Goal: Feedback & Contribution: Contribute content

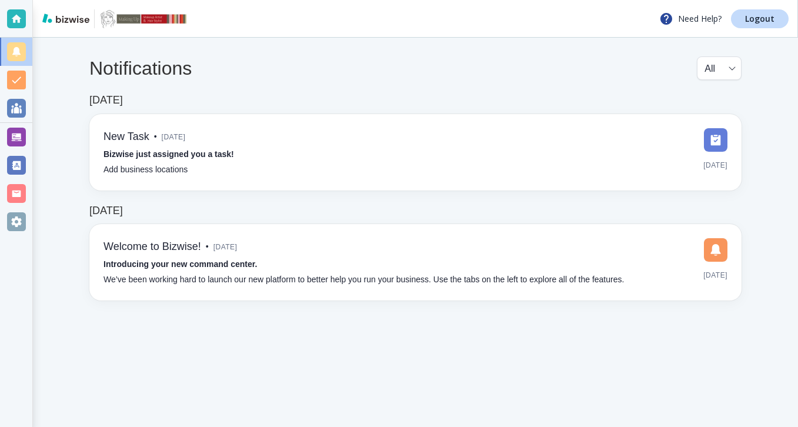
click at [19, 142] on div at bounding box center [16, 137] width 19 height 19
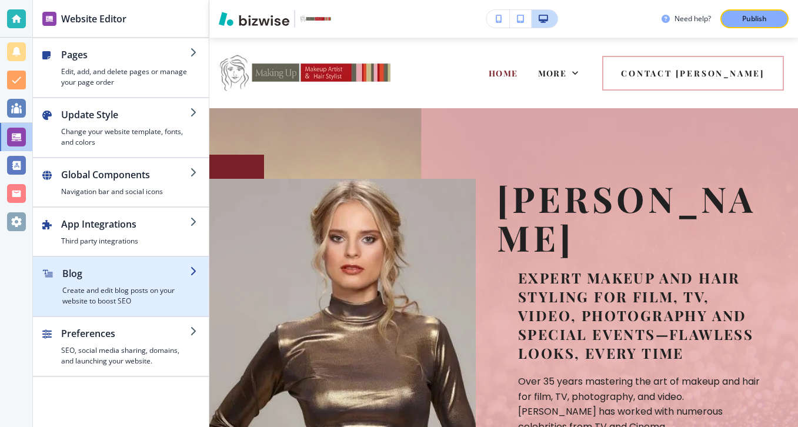
click at [95, 272] on h2 "Blog" at bounding box center [126, 274] width 128 height 14
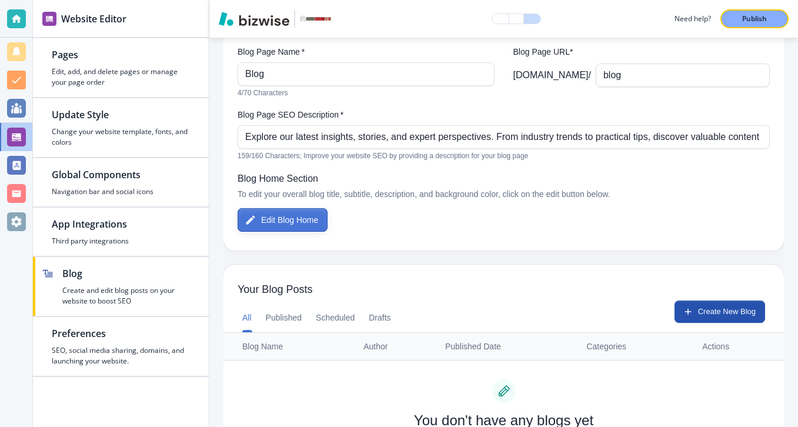
scroll to position [131, 0]
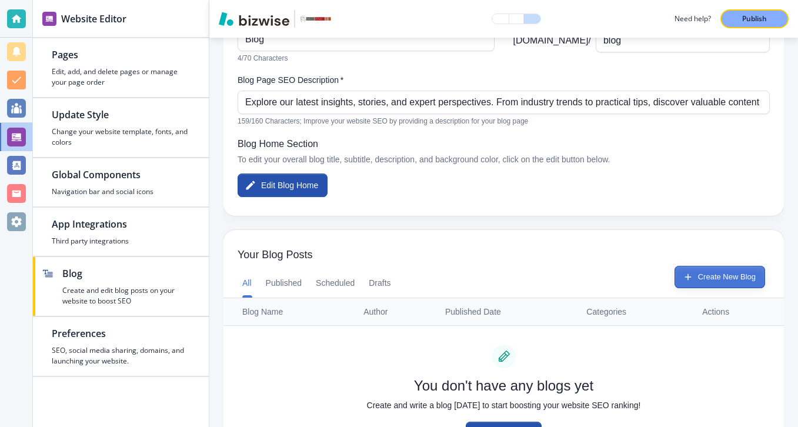
click at [698, 281] on button "Create New Blog" at bounding box center [720, 277] width 91 height 22
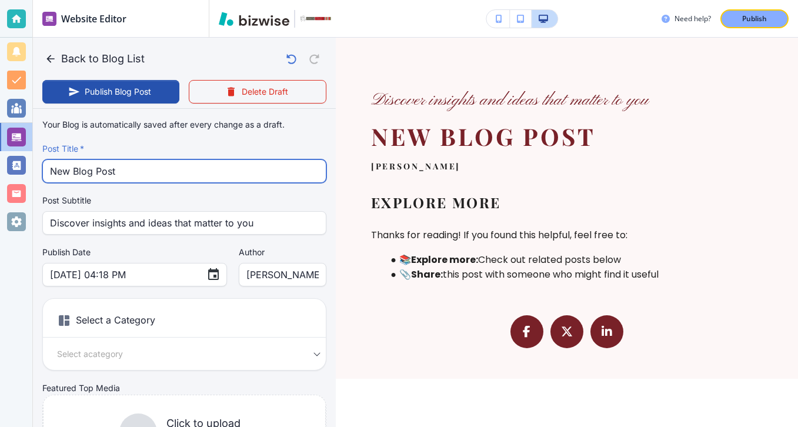
click at [306, 180] on input "New Blog Post" at bounding box center [184, 171] width 269 height 22
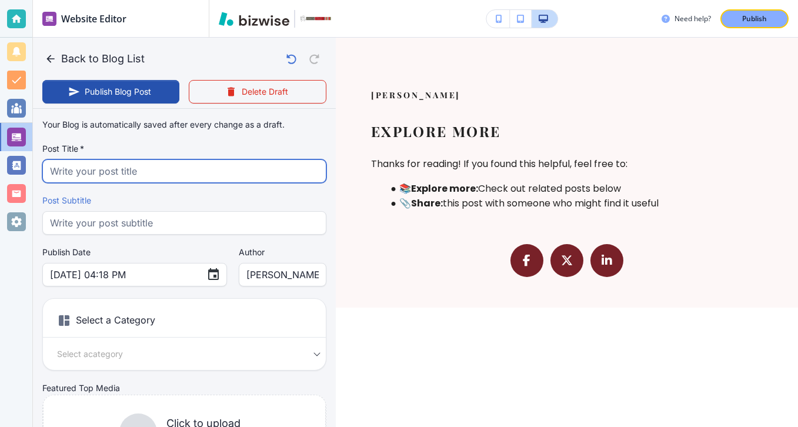
click at [281, 164] on input "text" at bounding box center [184, 171] width 269 height 22
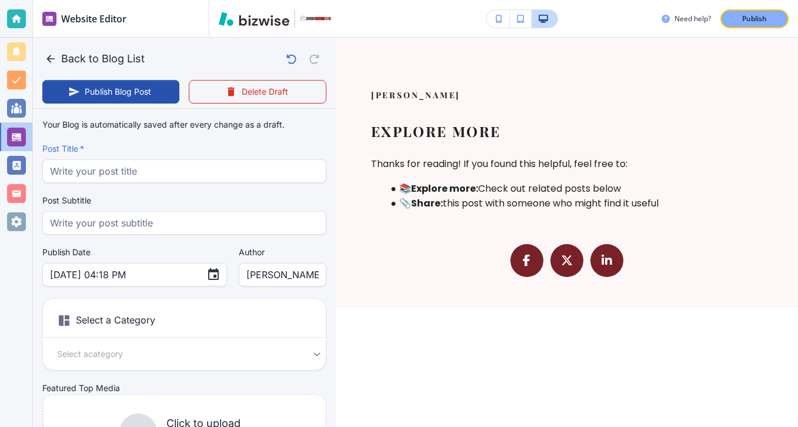
click at [238, 182] on div "Post Title   *" at bounding box center [184, 171] width 284 height 24
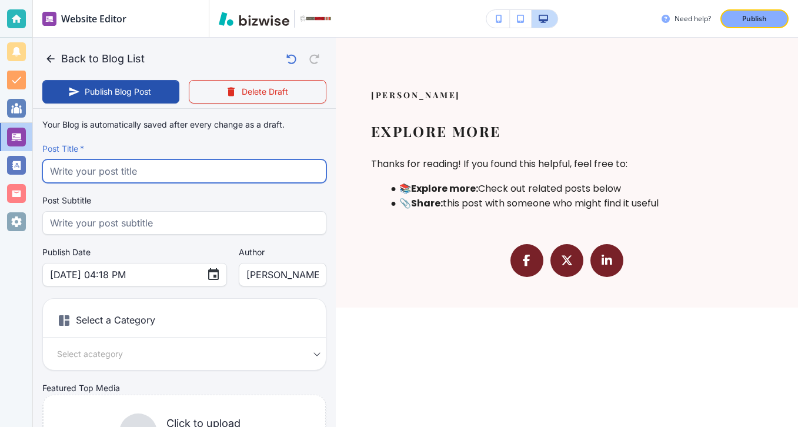
paste input "What Bridal Hair & Makeup Really Costs in [GEOGRAPHIC_DATA] (and What’s Include…"
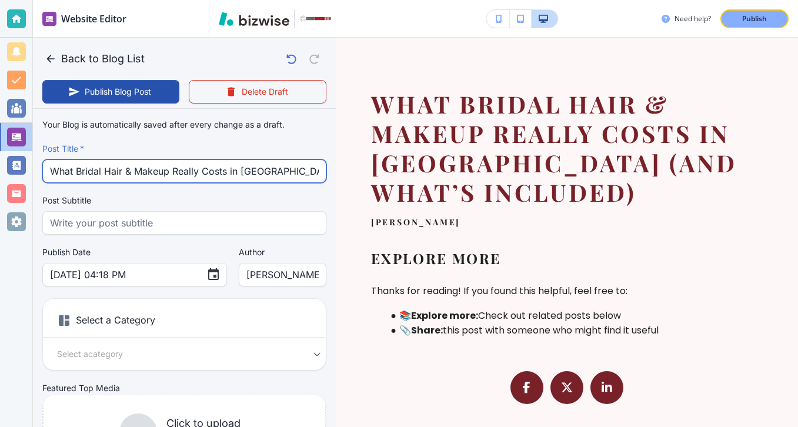
scroll to position [0, 65]
type input "What Bridal Hair & Makeup Really Costs in [GEOGRAPHIC_DATA] (and What’s Include…"
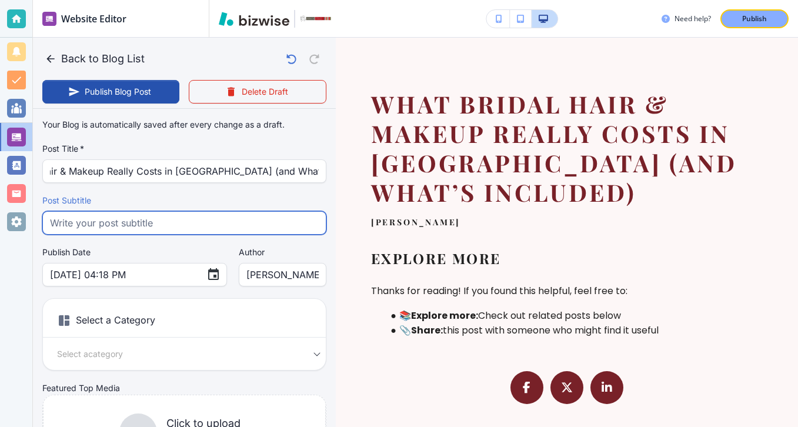
scroll to position [0, 0]
click at [212, 218] on input "text" at bounding box center [184, 223] width 269 height 22
paste input "Discover what bridal hair and makeup really costs in [GEOGRAPHIC_DATA] includin…"
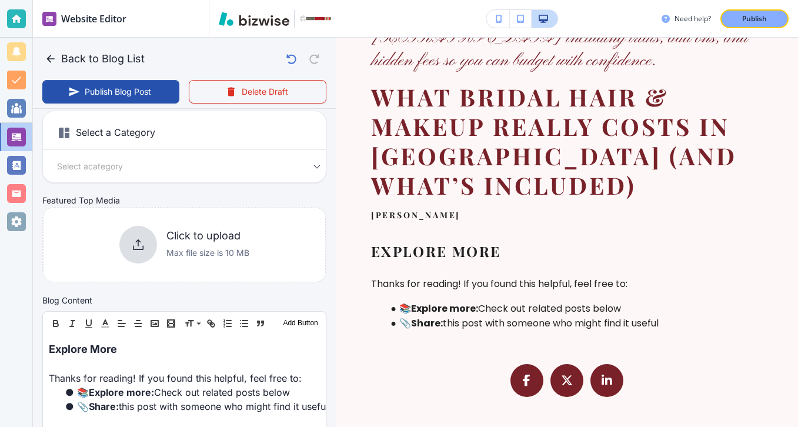
scroll to position [142, 0]
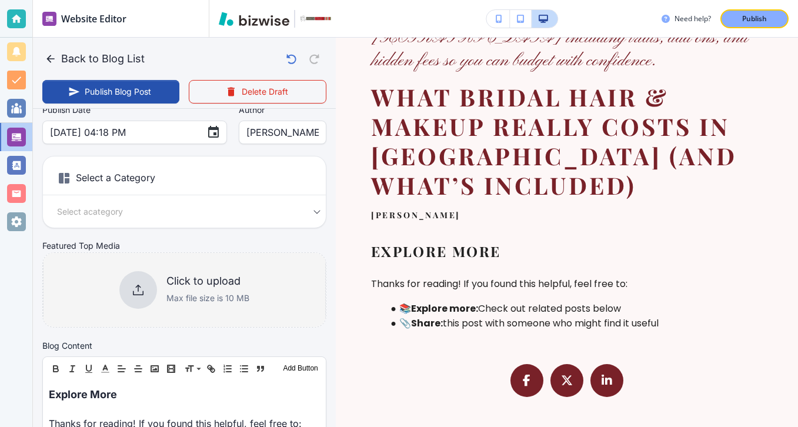
type input "Discover what bridal hair and makeup really costs in [GEOGRAPHIC_DATA] includin…"
click at [256, 320] on div "Click to upload Max file size is 10 MB" at bounding box center [184, 289] width 283 height 95
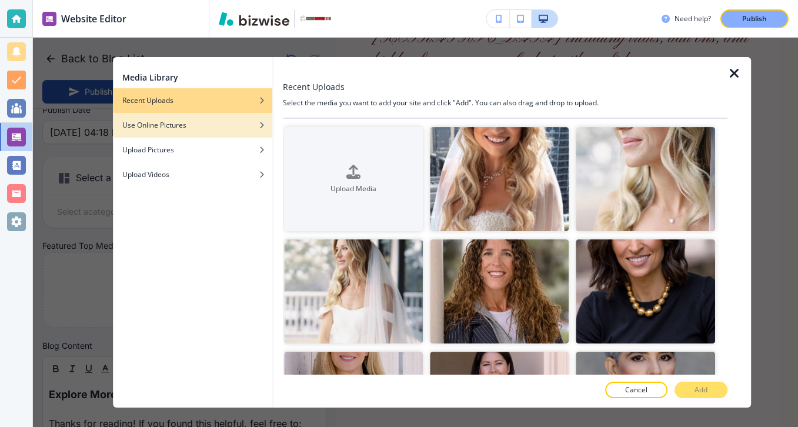
click at [216, 115] on div "button" at bounding box center [192, 116] width 159 height 7
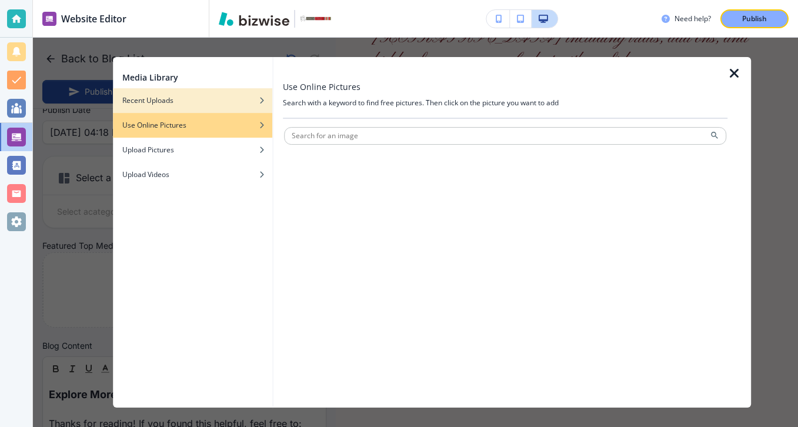
click at [211, 91] on div "button" at bounding box center [192, 91] width 159 height 7
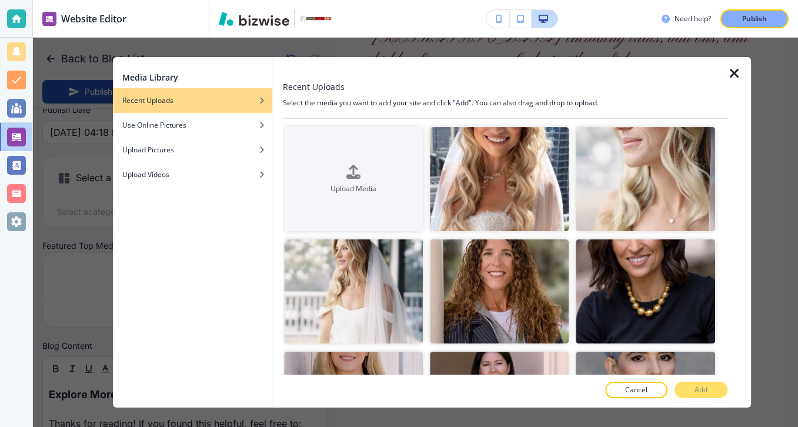
click at [253, 108] on div "button" at bounding box center [192, 109] width 159 height 7
click at [398, 303] on img "button" at bounding box center [353, 291] width 139 height 104
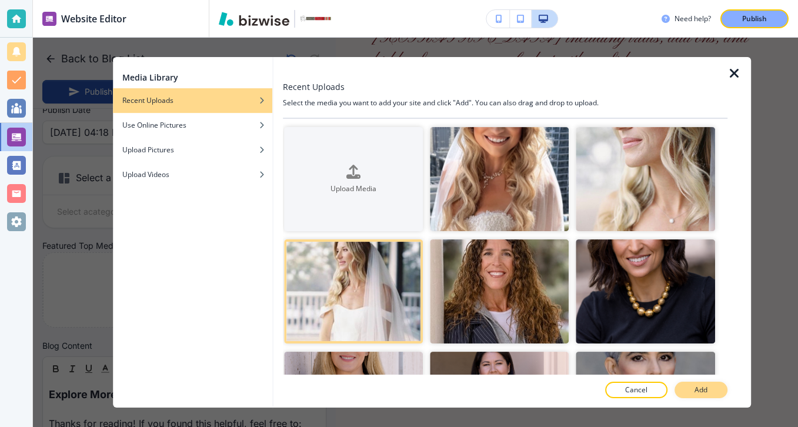
click at [694, 384] on button "Add" at bounding box center [701, 390] width 53 height 16
type input "[DATE] 04:19 PM"
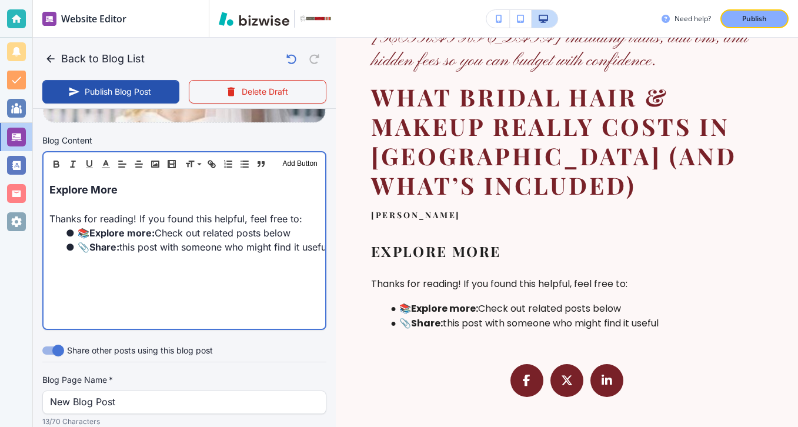
scroll to position [355, 0]
click at [174, 224] on p "Thanks for reading! If you found this helpful, feel free to:" at bounding box center [184, 218] width 270 height 14
drag, startPoint x: 168, startPoint y: 204, endPoint x: 76, endPoint y: 185, distance: 94.3
click at [76, 185] on div "Explore More Thanks for reading! If you found this helpful, feel free to: 📚 Exp…" at bounding box center [185, 251] width 282 height 153
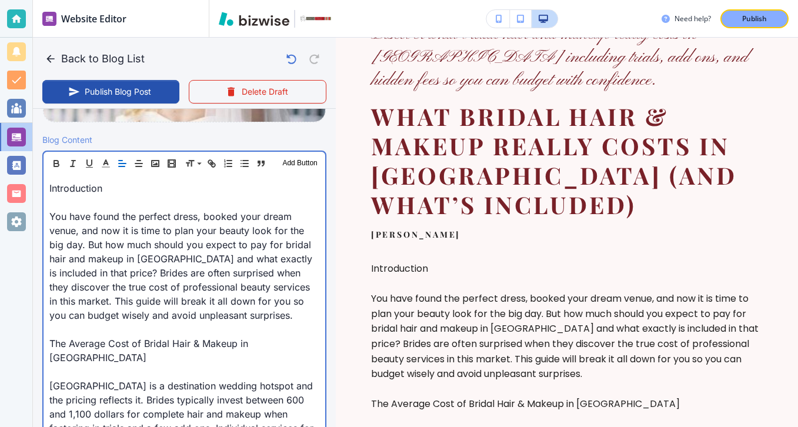
scroll to position [262, 0]
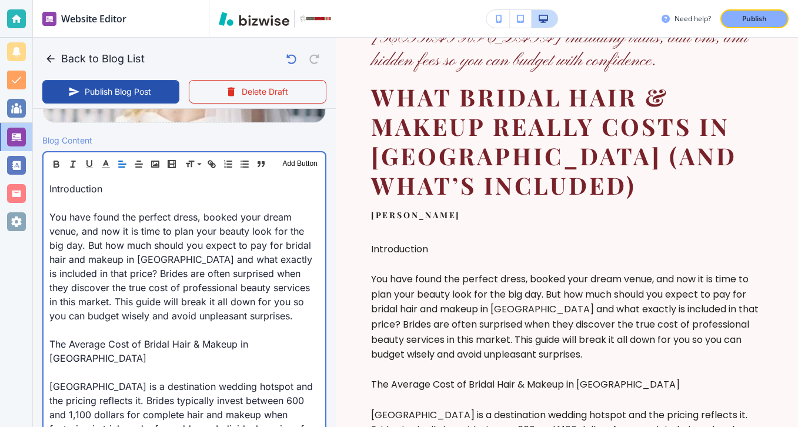
click at [105, 206] on p at bounding box center [184, 203] width 270 height 14
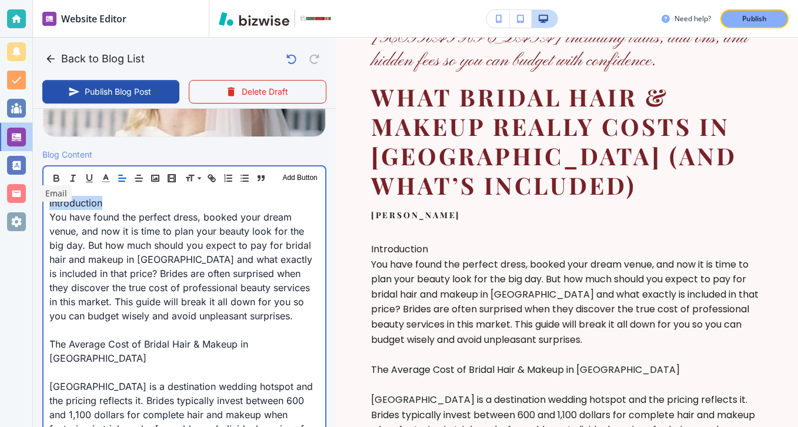
drag, startPoint x: 129, startPoint y: 203, endPoint x: 19, endPoint y: 203, distance: 110.0
click at [20, 203] on div "Website Editor Pages Edit, add, and delete pages or manage your page order Upda…" at bounding box center [399, 213] width 798 height 427
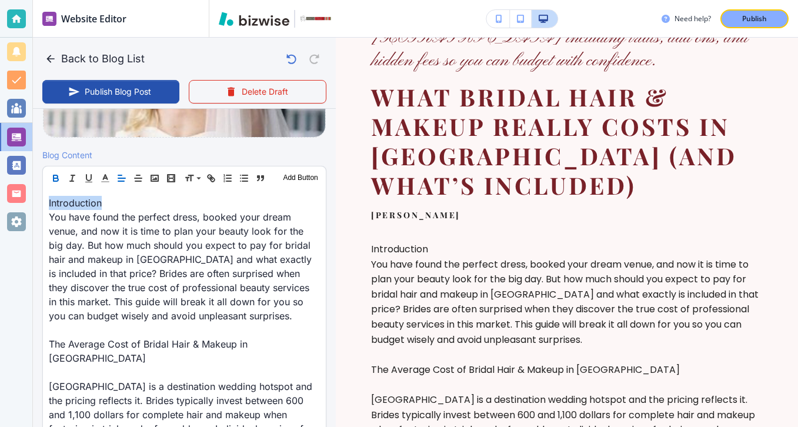
click at [54, 175] on icon "button" at bounding box center [56, 178] width 11 height 11
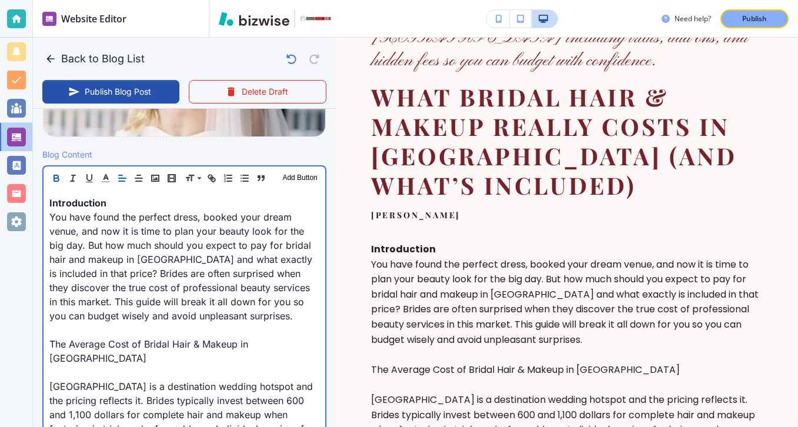
click at [110, 365] on p at bounding box center [184, 372] width 270 height 14
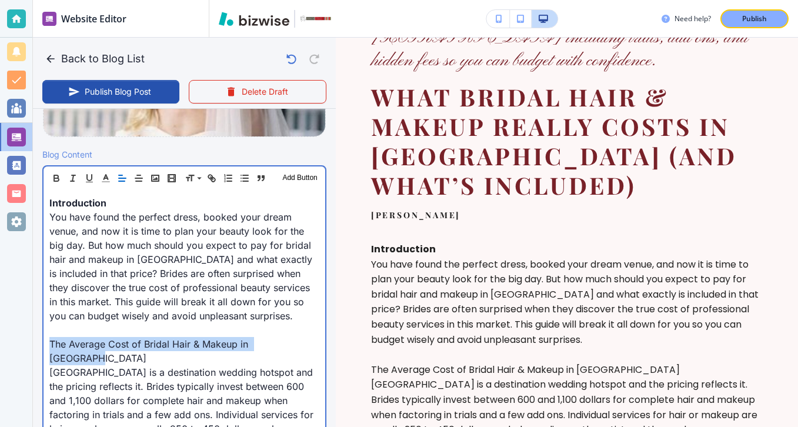
drag, startPoint x: 308, startPoint y: 344, endPoint x: 45, endPoint y: 346, distance: 263.0
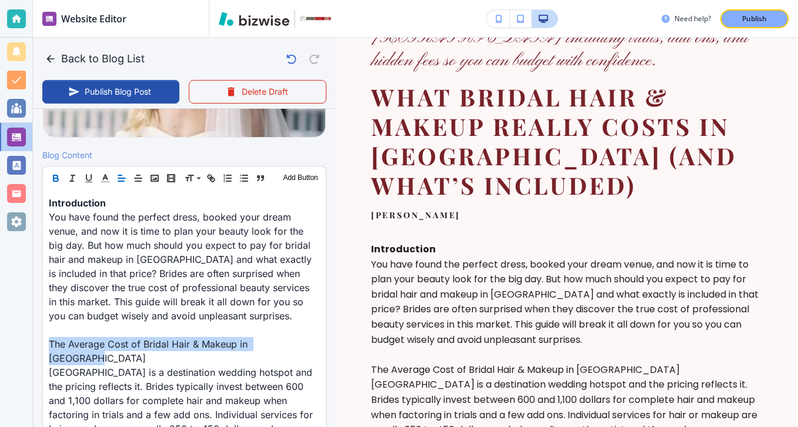
click at [52, 176] on icon "button" at bounding box center [56, 178] width 11 height 11
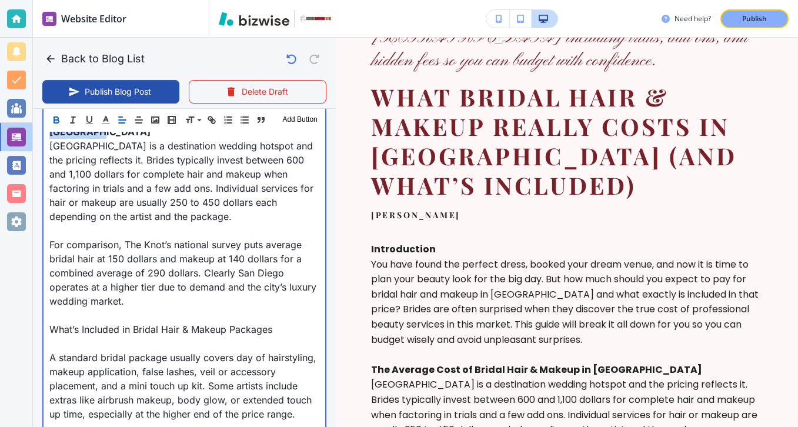
scroll to position [578, 0]
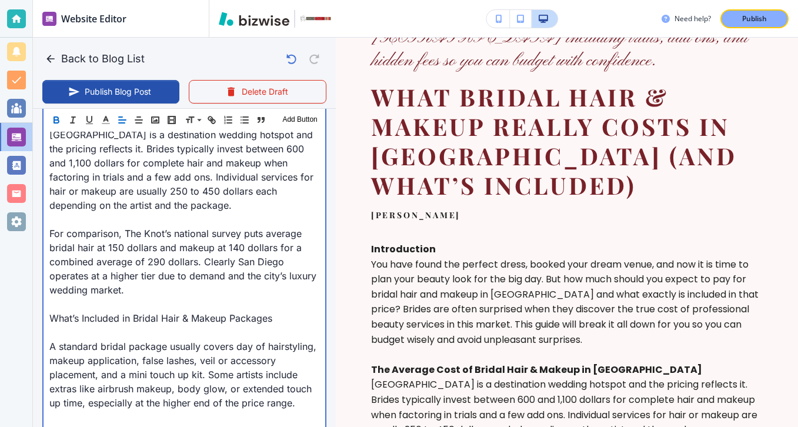
click at [88, 325] on p at bounding box center [184, 332] width 270 height 14
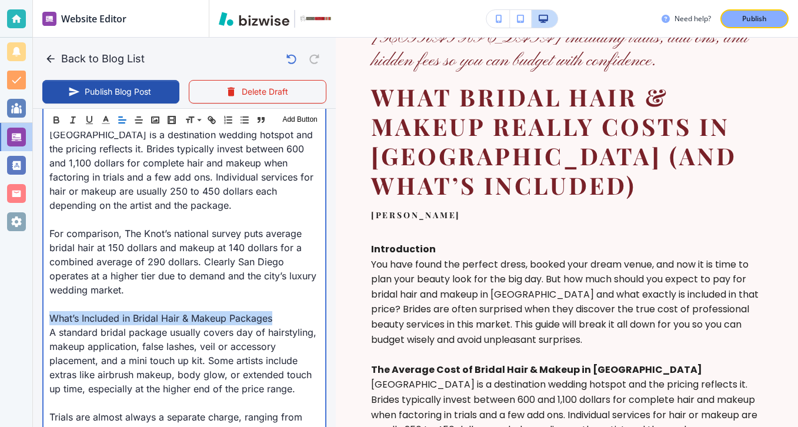
drag, startPoint x: 281, startPoint y: 310, endPoint x: 43, endPoint y: 309, distance: 237.7
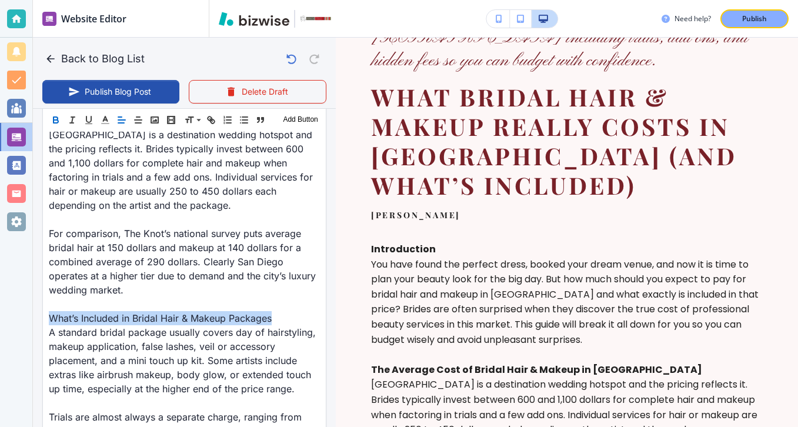
click at [62, 118] on button "button" at bounding box center [56, 120] width 16 height 14
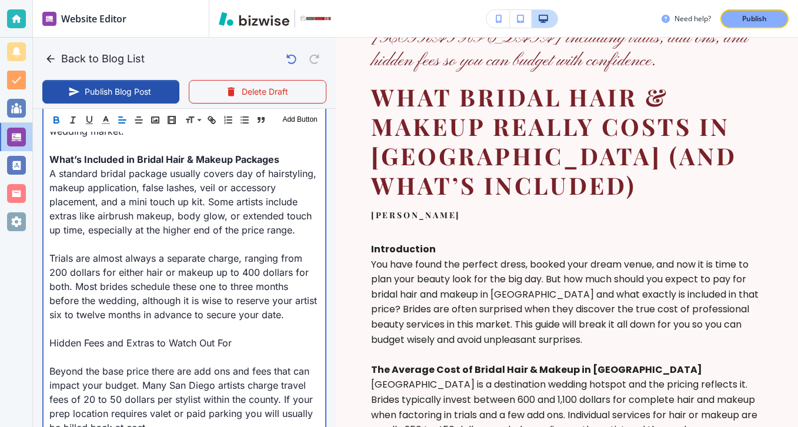
scroll to position [751, 0]
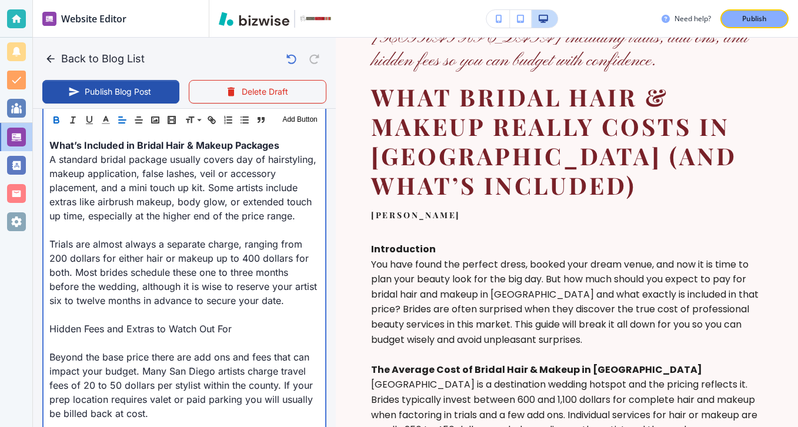
click at [138, 350] on p "Beyond the base price there are add ons and fees that can impact your budget. M…" at bounding box center [184, 385] width 270 height 71
click at [144, 336] on p at bounding box center [184, 343] width 270 height 14
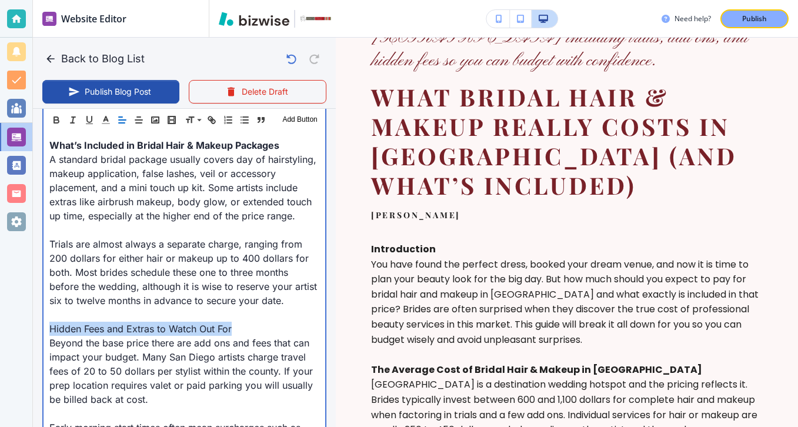
drag, startPoint x: 247, startPoint y: 312, endPoint x: 39, endPoint y: 312, distance: 207.1
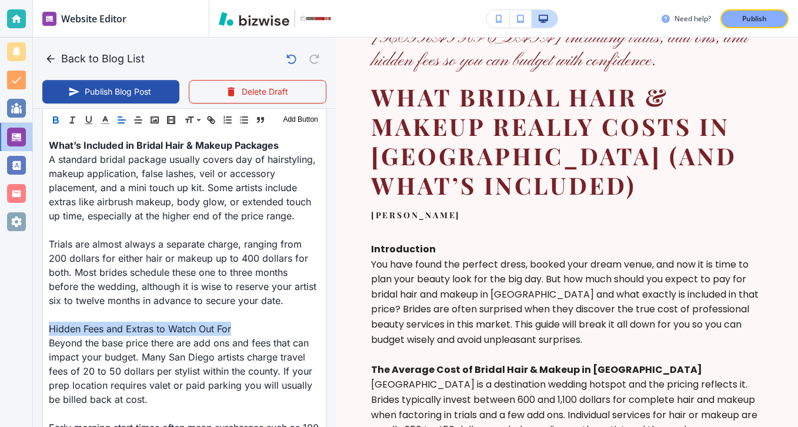
click at [53, 126] on button "button" at bounding box center [56, 120] width 16 height 14
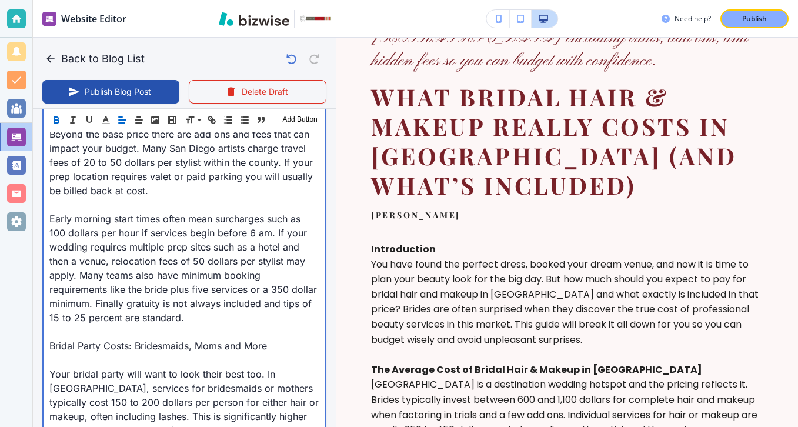
scroll to position [968, 0]
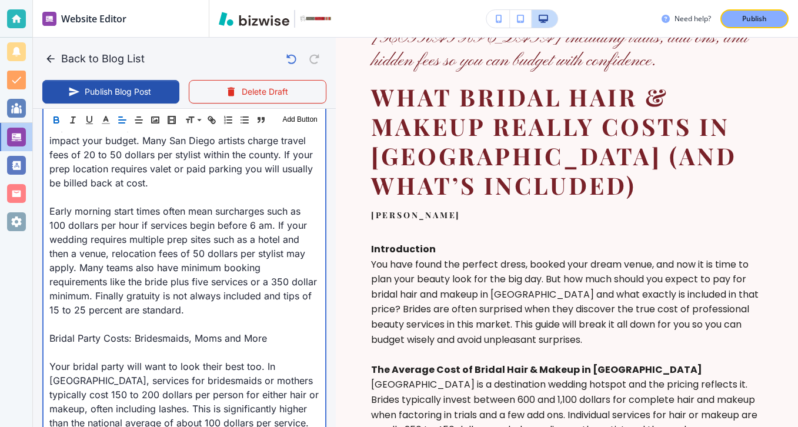
click at [103, 345] on p at bounding box center [184, 352] width 270 height 14
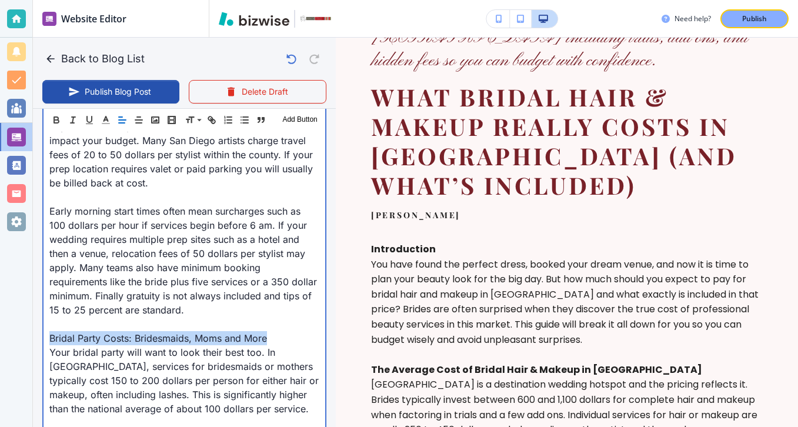
drag, startPoint x: 279, startPoint y: 323, endPoint x: 0, endPoint y: 324, distance: 279.5
click at [0, 324] on div "Website Editor Pages Edit, add, and delete pages or manage your page order Upda…" at bounding box center [399, 213] width 798 height 427
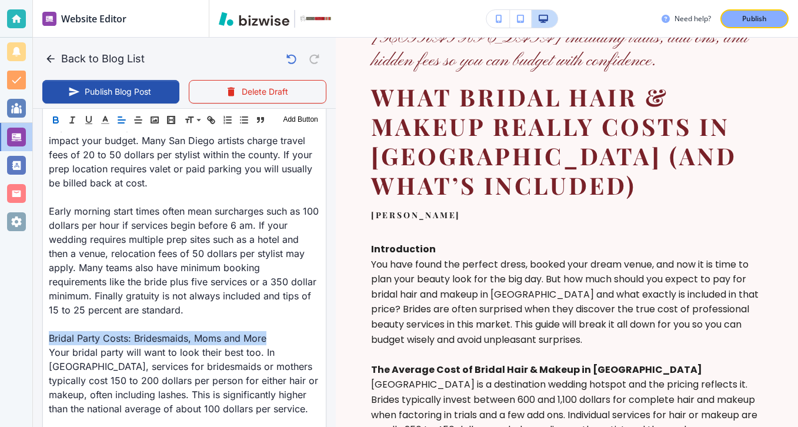
click at [62, 121] on button "button" at bounding box center [56, 120] width 16 height 14
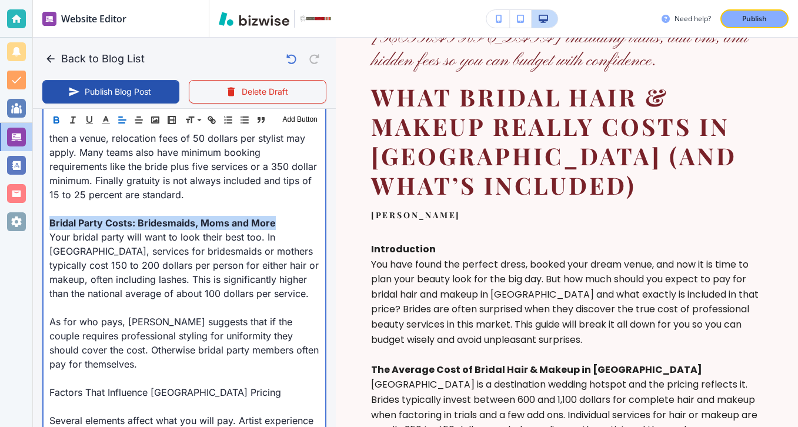
scroll to position [1166, 0]
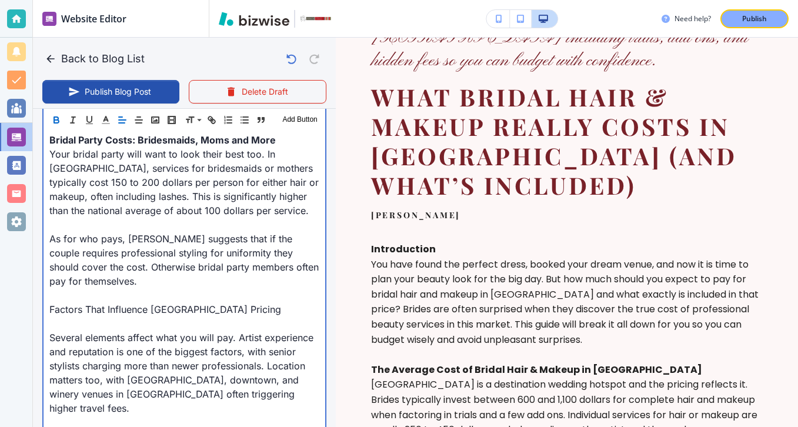
click at [96, 317] on p at bounding box center [184, 324] width 270 height 14
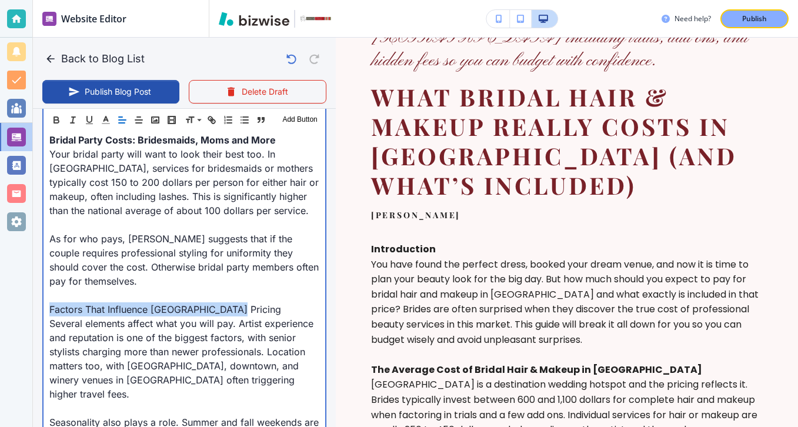
drag, startPoint x: 240, startPoint y: 295, endPoint x: 0, endPoint y: 295, distance: 240.1
click at [0, 295] on div "Website Editor Pages Edit, add, and delete pages or manage your page order Upda…" at bounding box center [399, 213] width 798 height 427
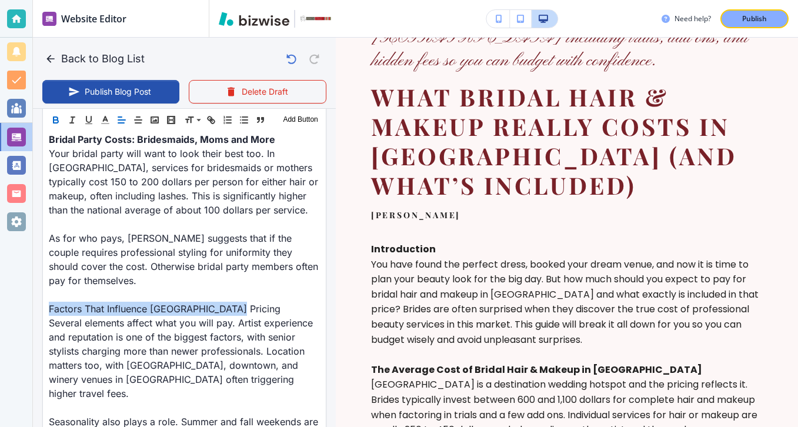
click at [60, 121] on icon "button" at bounding box center [56, 120] width 11 height 11
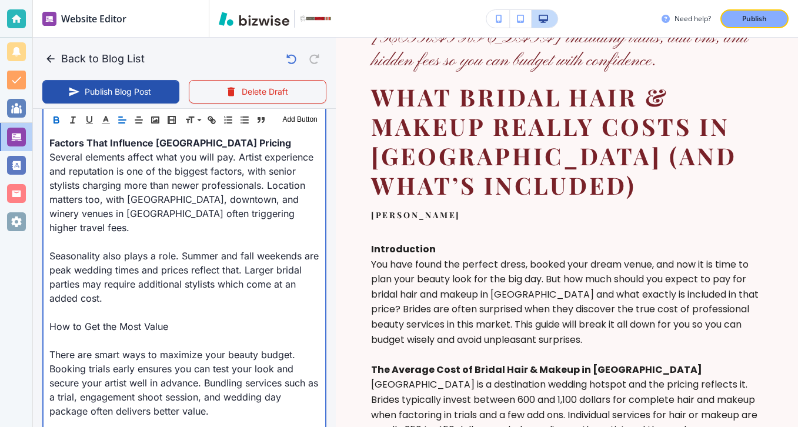
scroll to position [1357, 0]
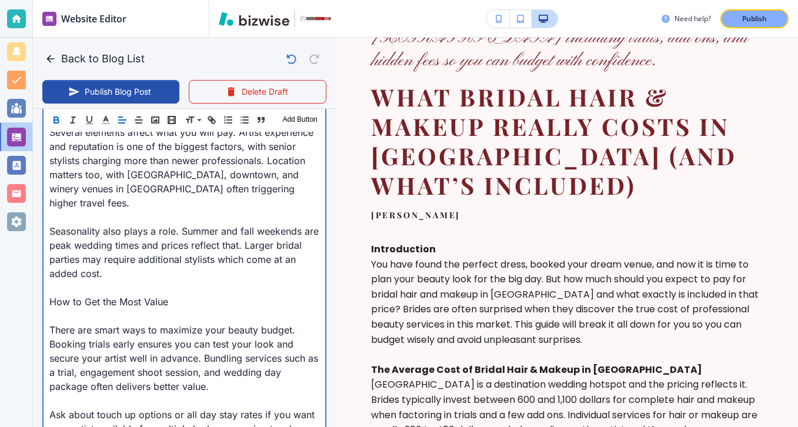
click at [114, 309] on p at bounding box center [184, 316] width 270 height 14
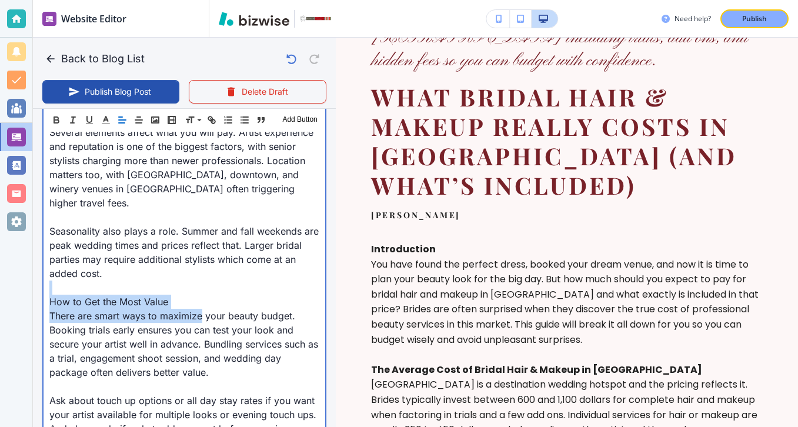
drag, startPoint x: 202, startPoint y: 282, endPoint x: 46, endPoint y: 258, distance: 158.3
click at [45, 258] on div "Introduction You have found the perfect dress, booked your dream venue, and now…" at bounding box center [185, 68] width 282 height 1791
click at [49, 281] on p at bounding box center [184, 288] width 270 height 14
drag, startPoint x: 51, startPoint y: 271, endPoint x: 238, endPoint y: 271, distance: 187.1
click at [241, 295] on p "How to Get the Most Value" at bounding box center [184, 302] width 270 height 14
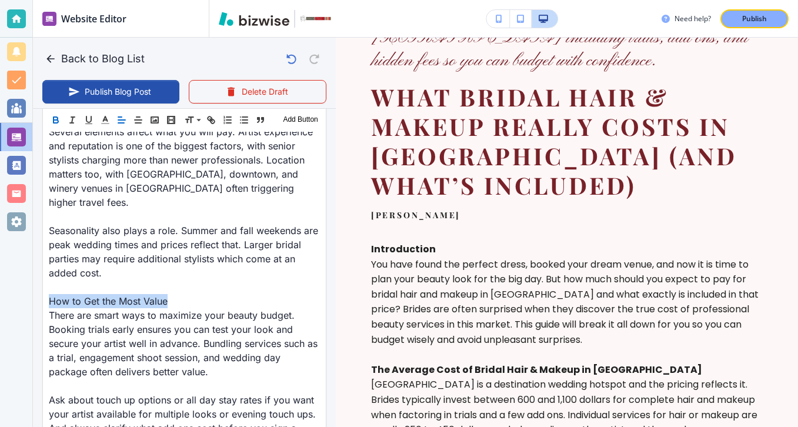
click at [58, 116] on icon "button" at bounding box center [56, 120] width 11 height 11
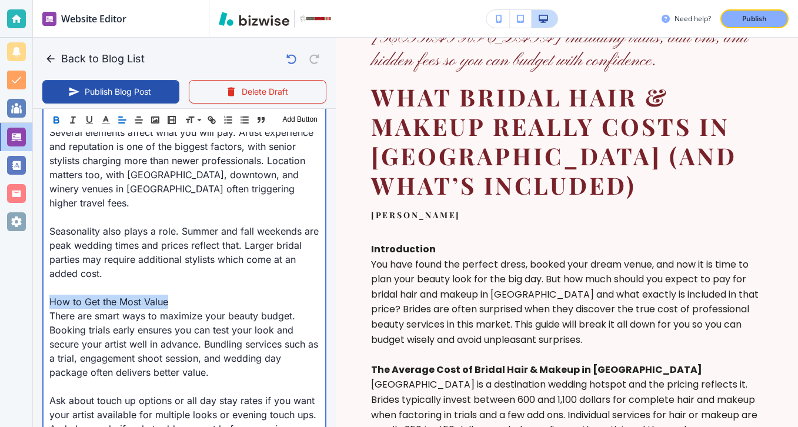
type input "[DATE] 04:20 PM"
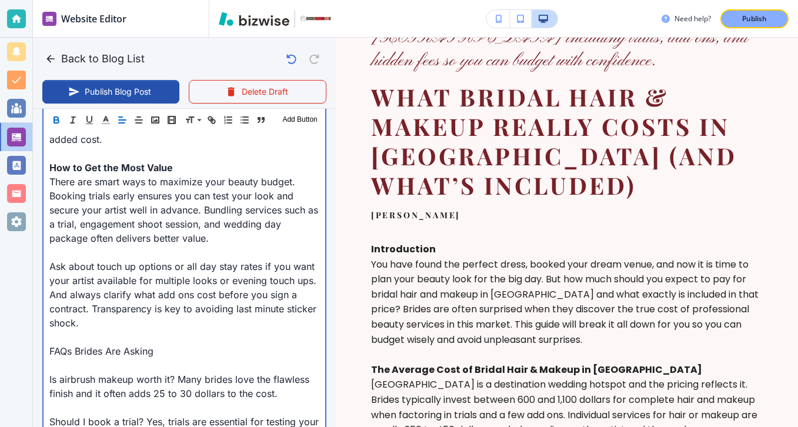
scroll to position [1500, 0]
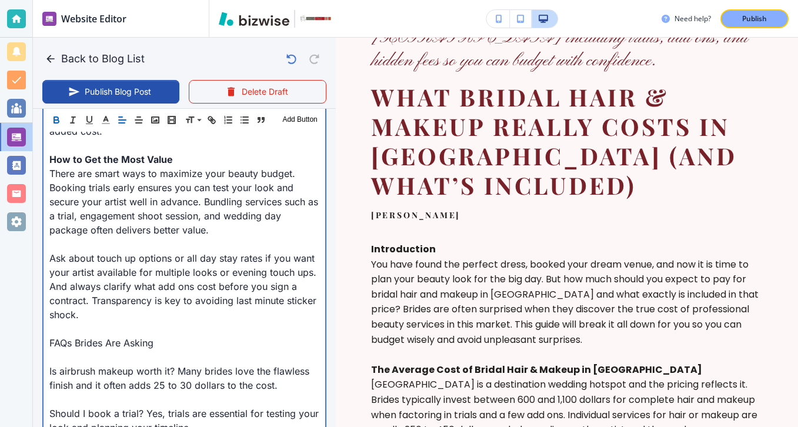
click at [127, 350] on p at bounding box center [184, 357] width 270 height 14
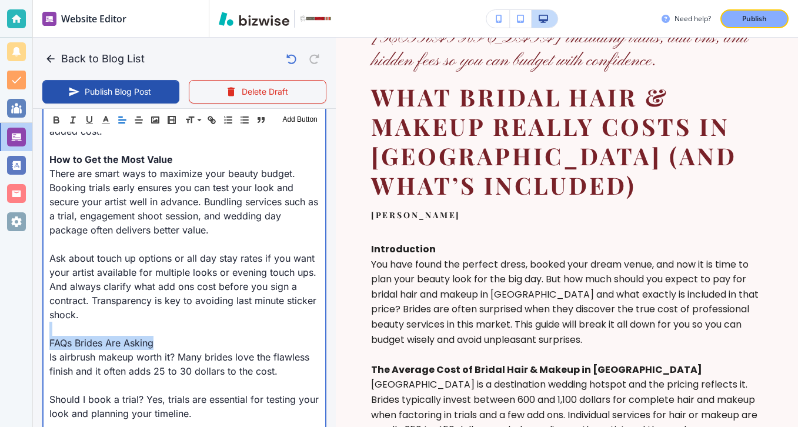
drag, startPoint x: 191, startPoint y: 306, endPoint x: 164, endPoint y: 313, distance: 28.0
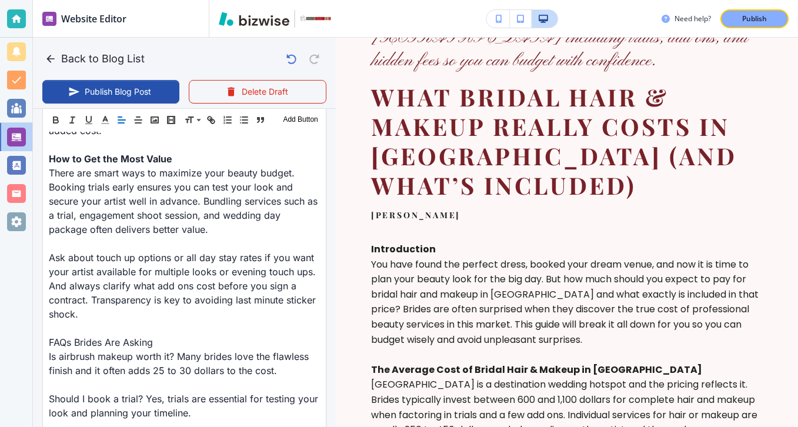
click at [56, 127] on div "Header 1 Header 2 Header 3 Body Text Add Button" at bounding box center [184, 120] width 283 height 24
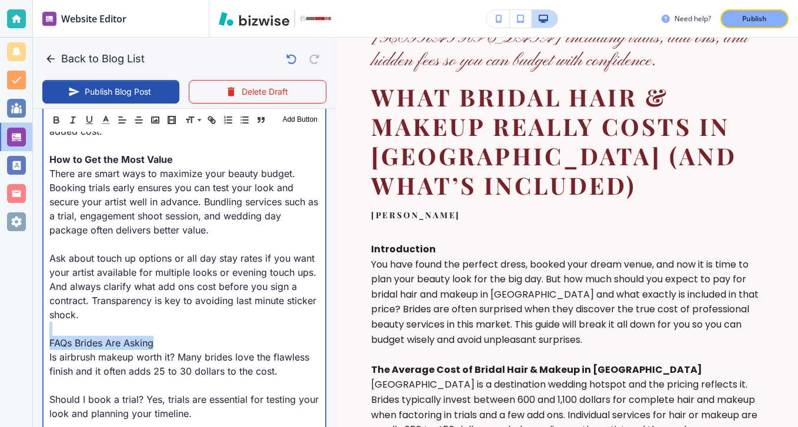
drag, startPoint x: 182, startPoint y: 320, endPoint x: 7, endPoint y: 306, distance: 175.9
click at [7, 306] on div "Website Editor Pages Edit, add, and delete pages or manage your page order Upda…" at bounding box center [399, 213] width 798 height 427
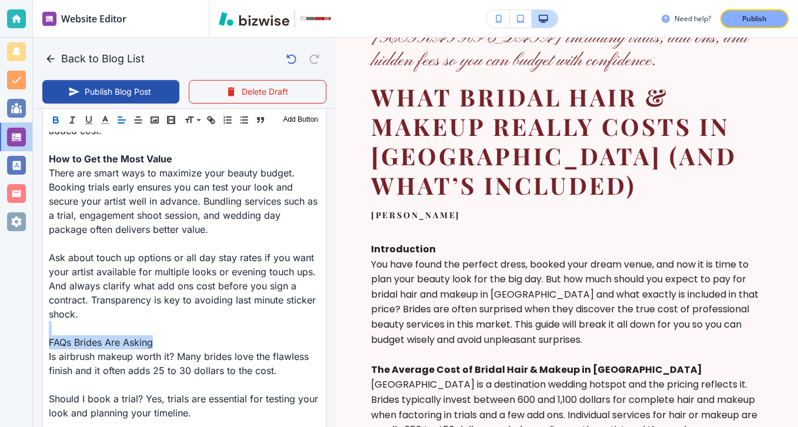
click at [57, 127] on button "button" at bounding box center [56, 120] width 16 height 14
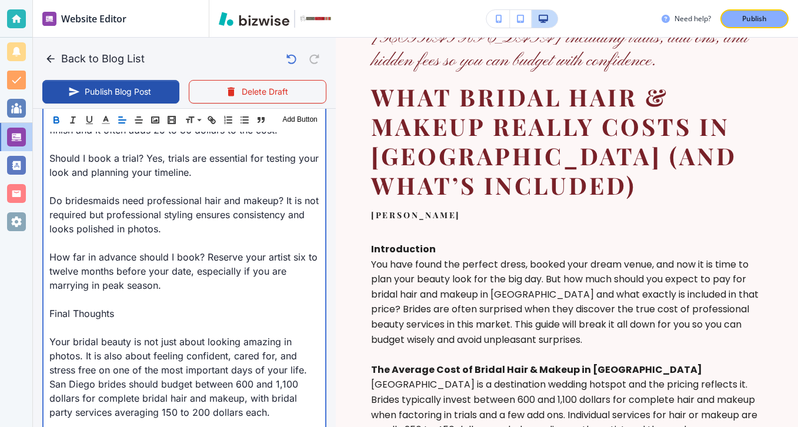
scroll to position [1742, 0]
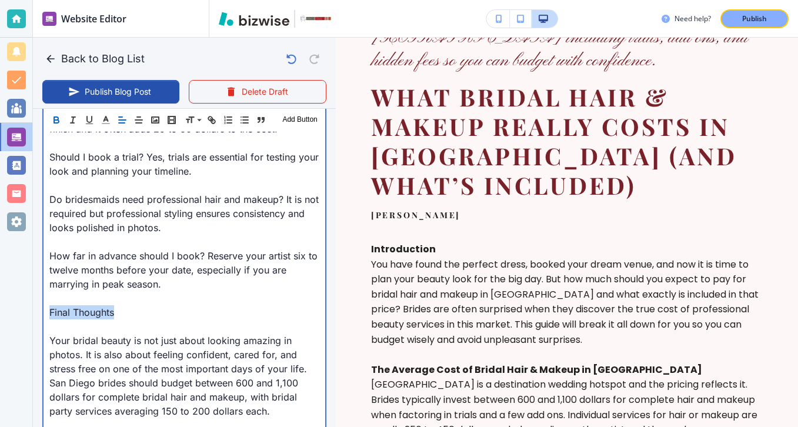
drag, startPoint x: 135, startPoint y: 282, endPoint x: 42, endPoint y: 282, distance: 93.6
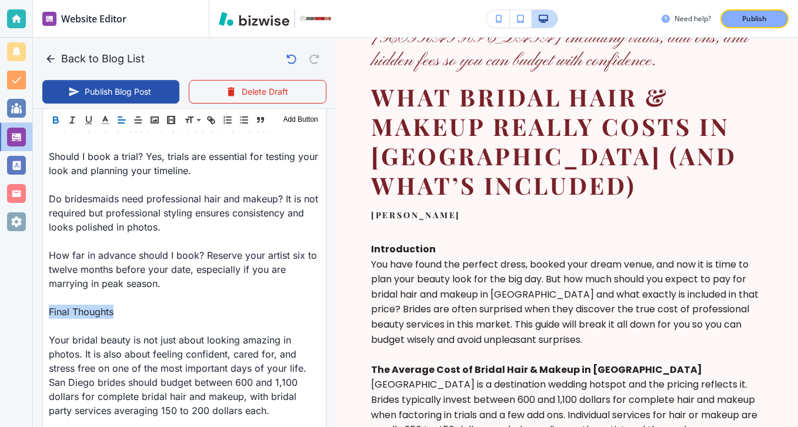
click at [56, 123] on icon "button" at bounding box center [56, 121] width 5 height 3
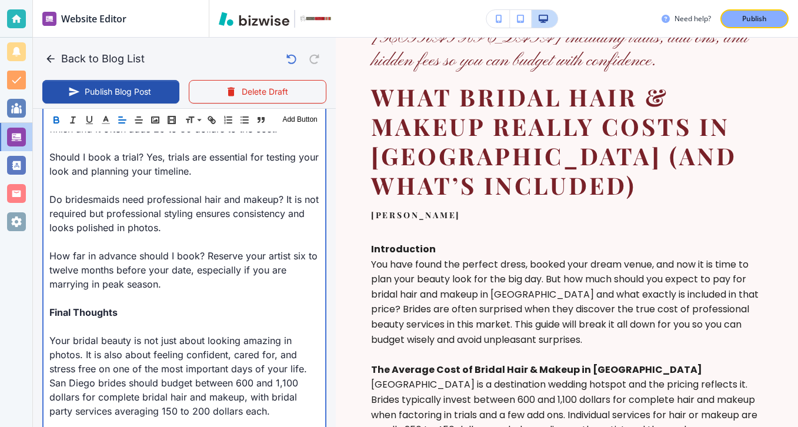
click at [72, 305] on p "Final Thoughts" at bounding box center [184, 312] width 270 height 14
click at [72, 319] on p at bounding box center [184, 326] width 270 height 14
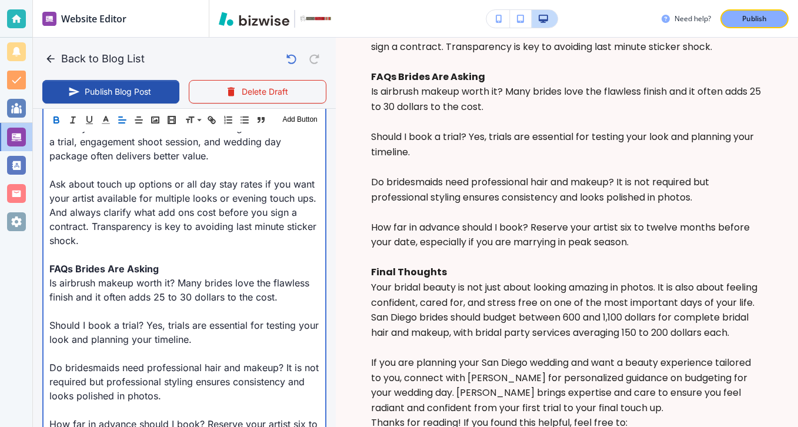
scroll to position [1609, 0]
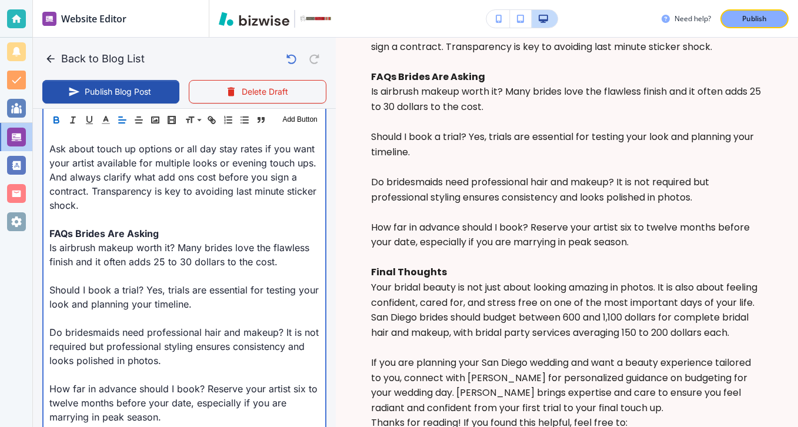
click at [145, 283] on p "Should I book a trial? Yes, trials are essential for testing your look and plan…" at bounding box center [184, 297] width 270 height 28
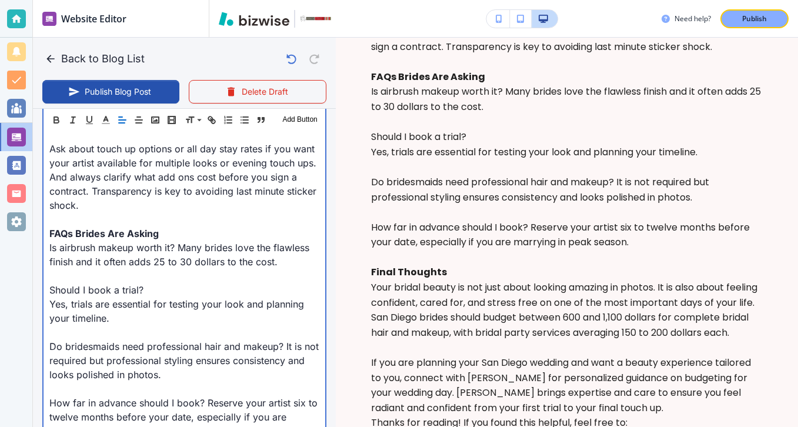
click at [178, 241] on p "Is airbrush makeup worth it? Many brides love the flawless finish and it often …" at bounding box center [184, 255] width 270 height 28
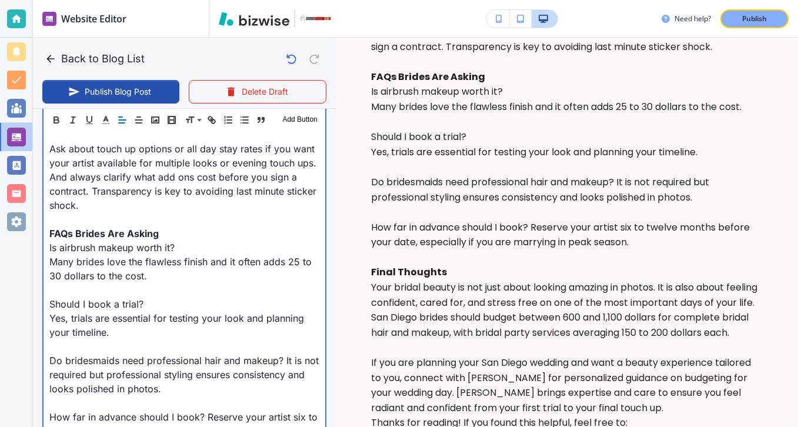
click at [284, 354] on p "Do bridesmaids need professional hair and makeup? It is not required but profes…" at bounding box center [184, 375] width 270 height 42
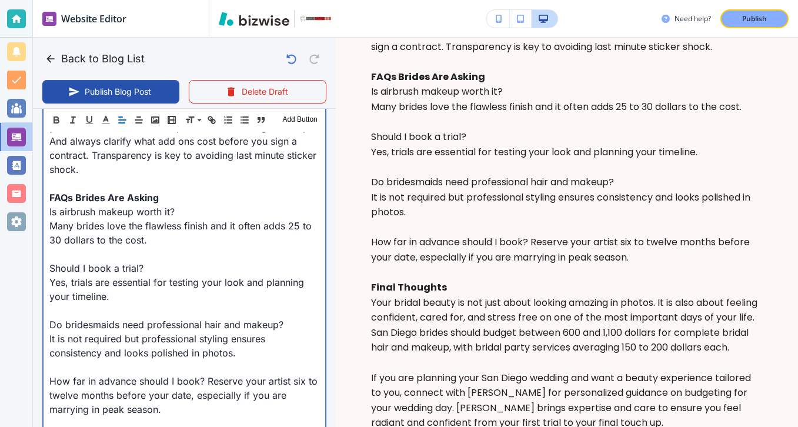
scroll to position [1687, 0]
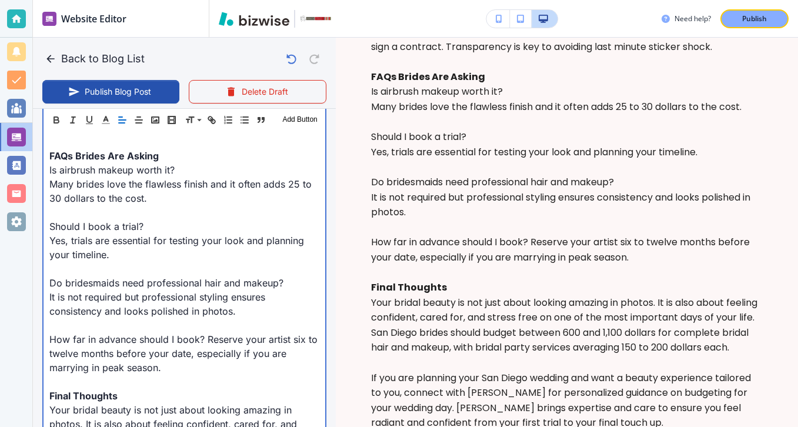
click at [205, 332] on p "How far in advance should I book? Reserve your artist six to twelve months befo…" at bounding box center [184, 353] width 270 height 42
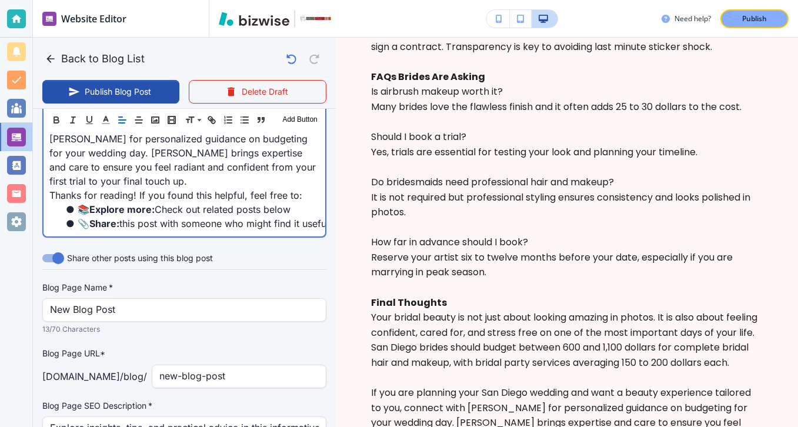
scroll to position [2142, 0]
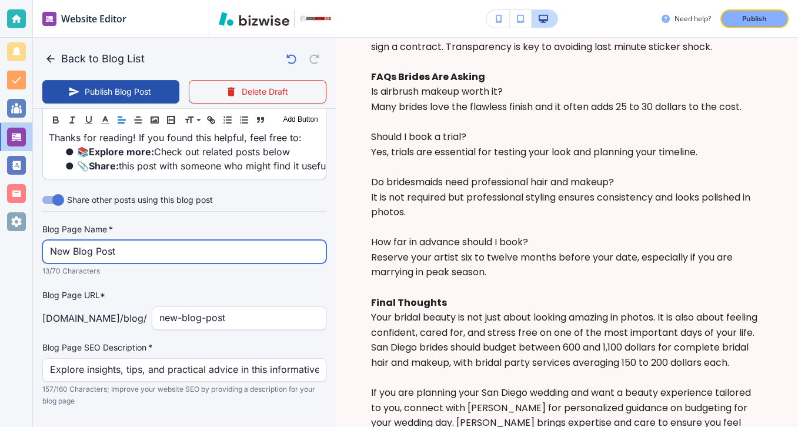
click at [199, 241] on input "New Blog Post" at bounding box center [184, 252] width 269 height 22
click at [200, 242] on input "New Blog Post" at bounding box center [184, 253] width 269 height 22
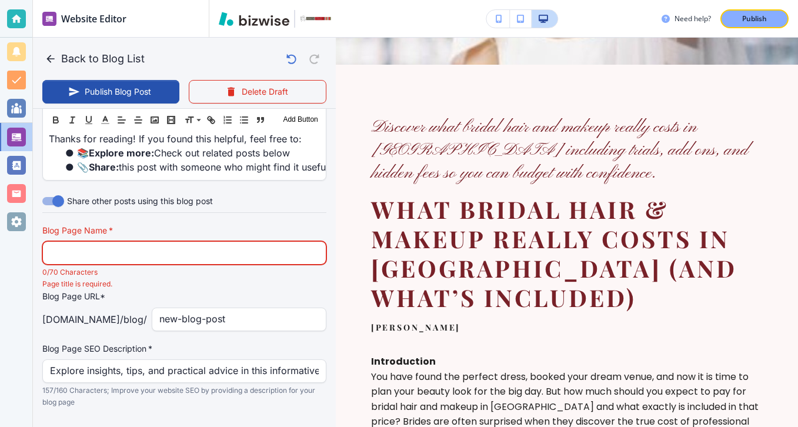
scroll to position [199, 0]
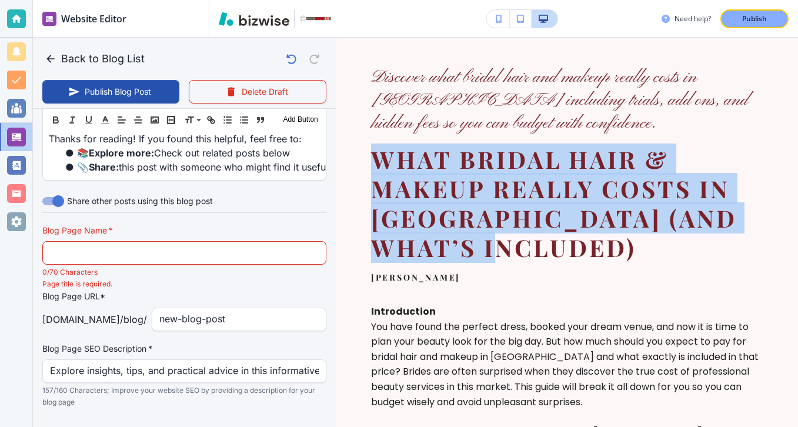
drag, startPoint x: 637, startPoint y: 243, endPoint x: 372, endPoint y: 164, distance: 277.0
click at [372, 164] on h2 "What Bridal Hair & Makeup Really Costs in [GEOGRAPHIC_DATA] (and What’s Include…" at bounding box center [567, 204] width 392 height 118
copy h2 "What Bridal Hair & Makeup Really Costs in [GEOGRAPHIC_DATA] (and What’s Include…"
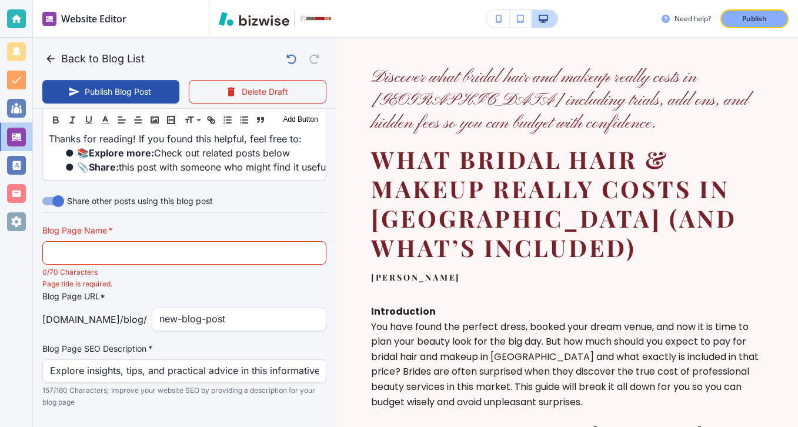
click at [183, 267] on p "0/70 Characters" at bounding box center [180, 273] width 276 height 12
click at [205, 242] on input "text" at bounding box center [184, 253] width 269 height 22
paste input "What Bridal Hair & Makeup Really Costs in [GEOGRAPHIC_DATA] (and What’s Includ"
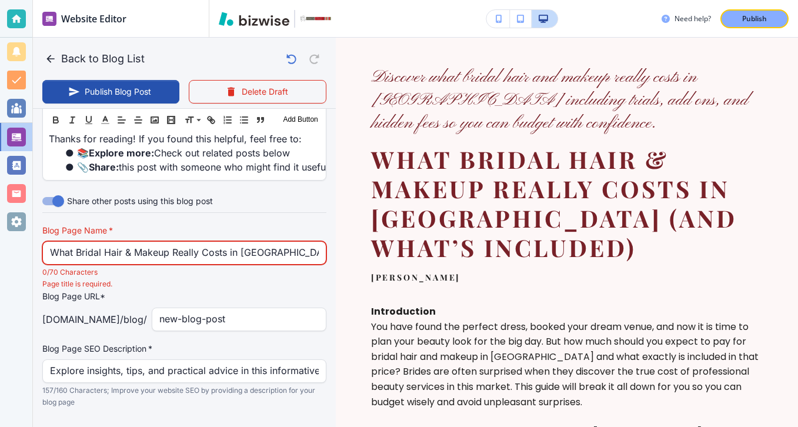
scroll to position [0, 51]
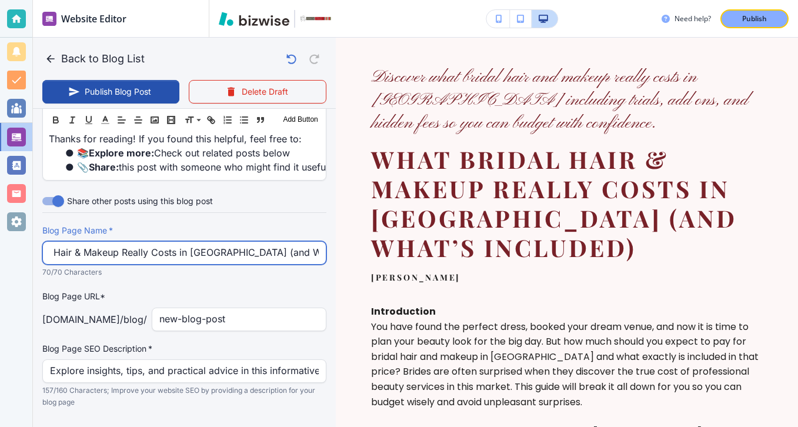
type input "What Bridal Hair & Makeup Really Costs in [GEOGRAPHIC_DATA] (and What’s Includ"
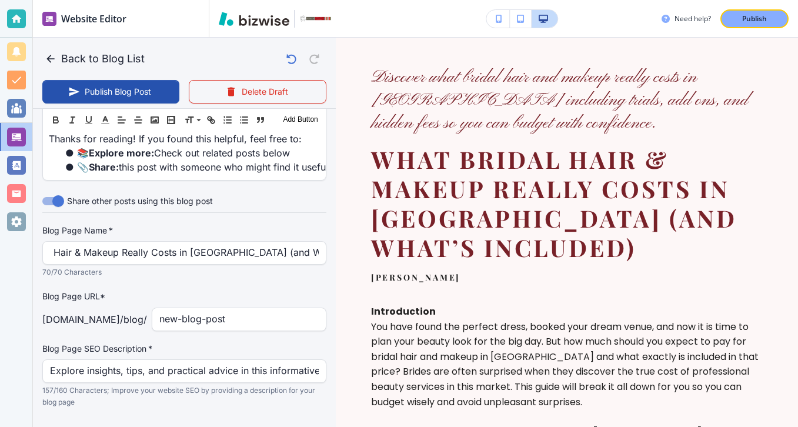
scroll to position [0, 0]
click at [259, 305] on div "Blog Page Name   * What Bridal Hair & Makeup Really Costs in [GEOGRAPHIC_DATA] …" at bounding box center [184, 317] width 284 height 184
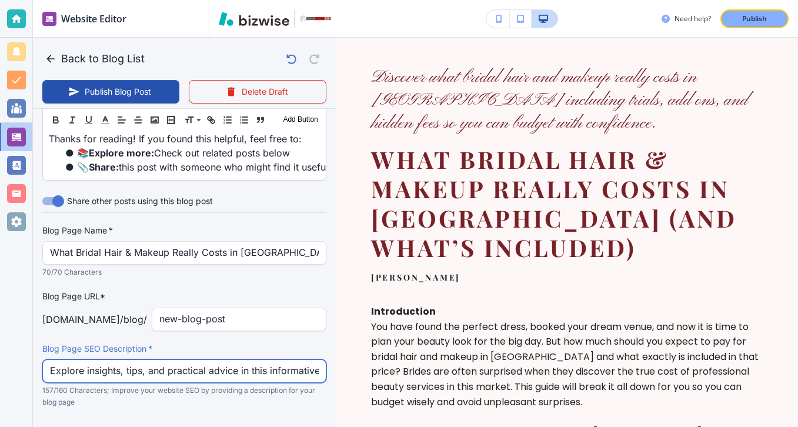
click at [259, 360] on input "Explore insights, tips, and practical advice in this informative blog post. Dis…" at bounding box center [184, 371] width 269 height 22
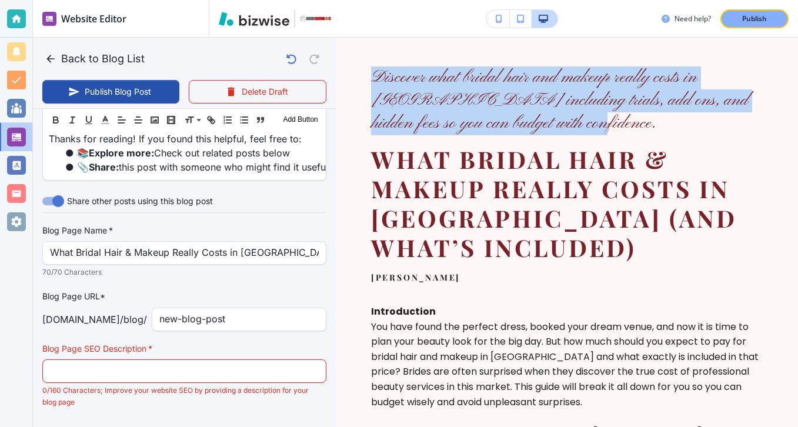
drag, startPoint x: 593, startPoint y: 118, endPoint x: 368, endPoint y: 57, distance: 233.5
copy h6 "Discover what bridal hair and makeup really costs in [GEOGRAPHIC_DATA] includin…"
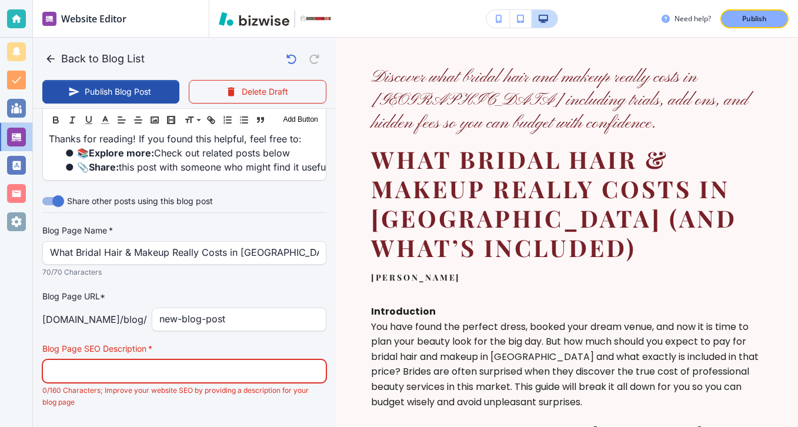
click at [248, 360] on input "text" at bounding box center [184, 371] width 269 height 22
paste input "Discover what bridal hair and makeup really costs in [GEOGRAPHIC_DATA] includin…"
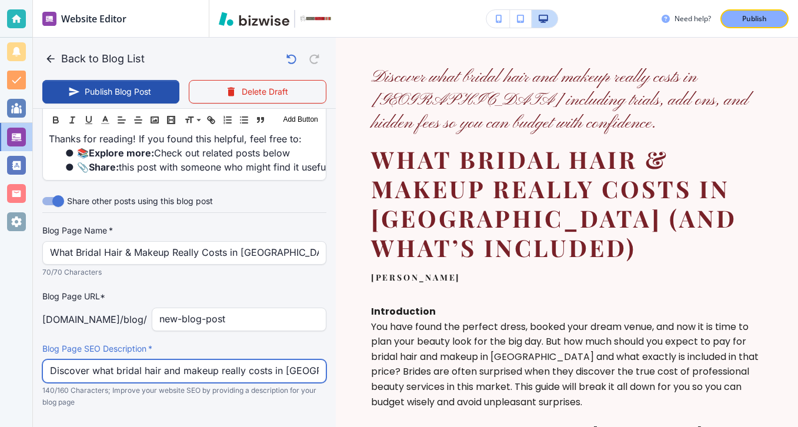
scroll to position [0, 357]
type input "Discover what bridal hair and makeup really costs in [GEOGRAPHIC_DATA] includin…"
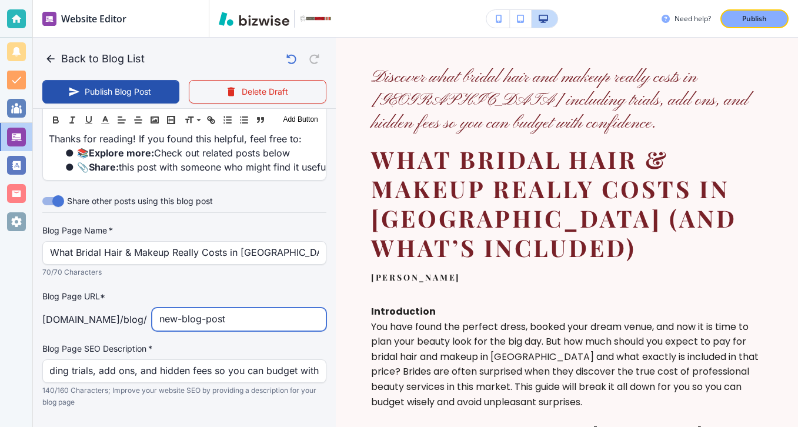
scroll to position [0, 0]
click at [255, 308] on input "new-blog-post" at bounding box center [238, 319] width 159 height 22
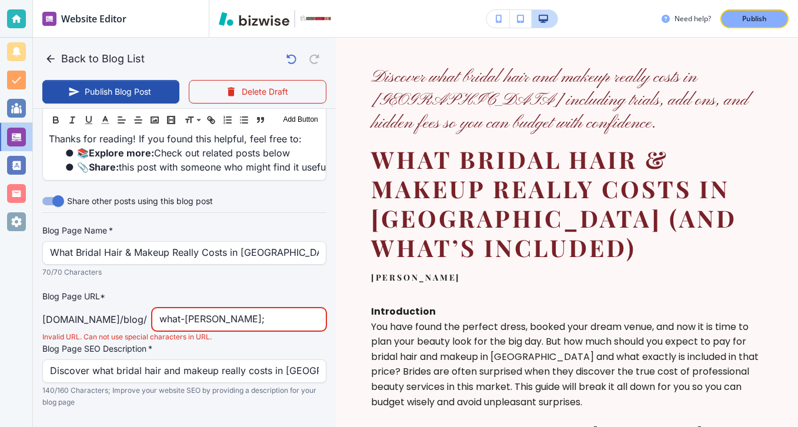
type input "what-brida"
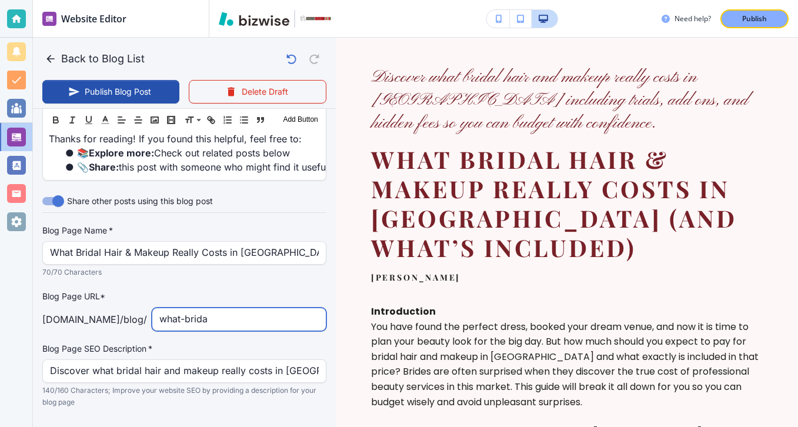
type input "[DATE] 04:21 PM"
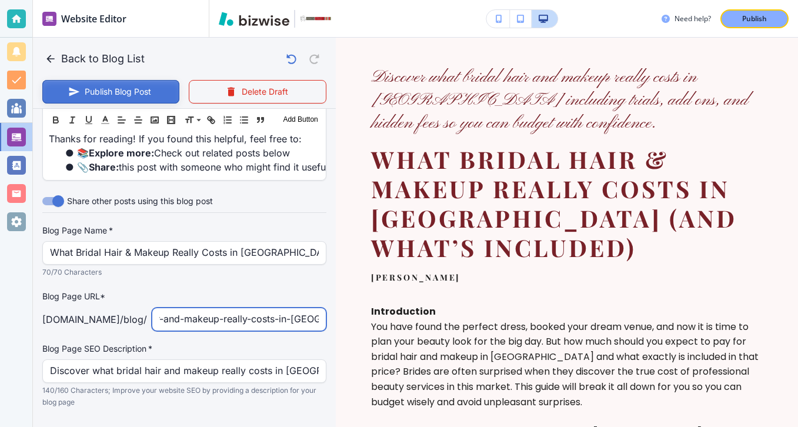
type input "what-bridal-hair-and-makeup-really-costs-in-[GEOGRAPHIC_DATA]"
click at [146, 101] on button "Publish Blog Post" at bounding box center [110, 92] width 137 height 24
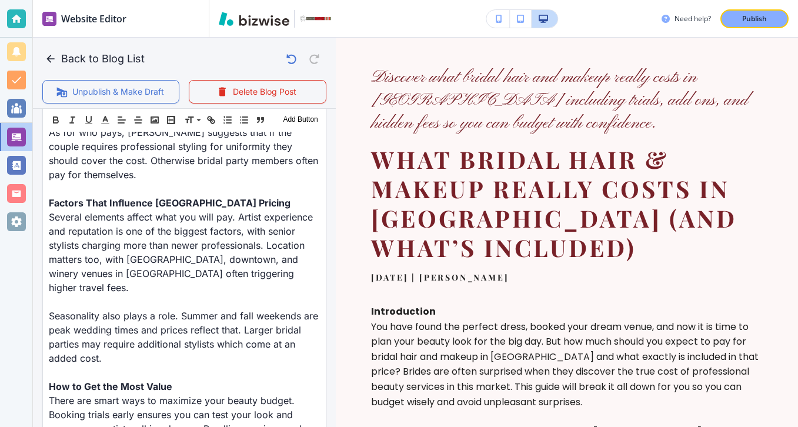
scroll to position [1243, 0]
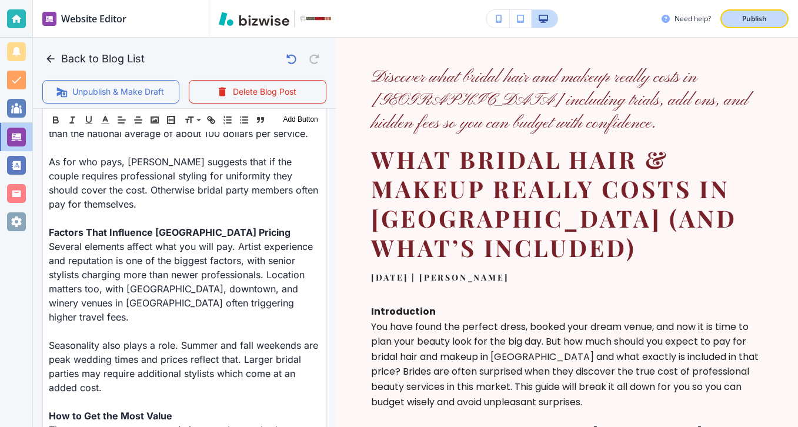
click at [724, 15] on button "Publish" at bounding box center [755, 18] width 68 height 19
click at [22, 21] on div at bounding box center [16, 18] width 19 height 19
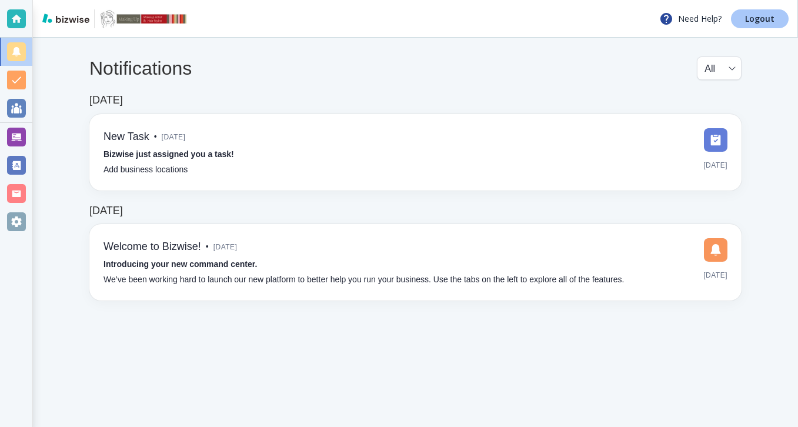
click at [777, 22] on link "Logout" at bounding box center [760, 18] width 58 height 19
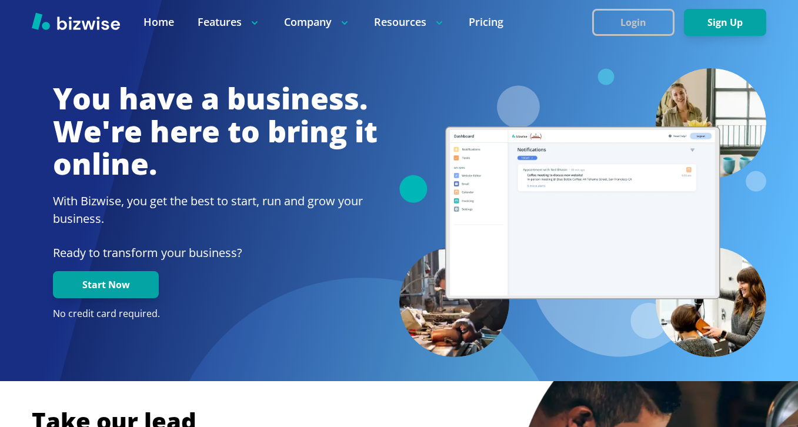
click at [643, 29] on button "Login" at bounding box center [634, 22] width 82 height 27
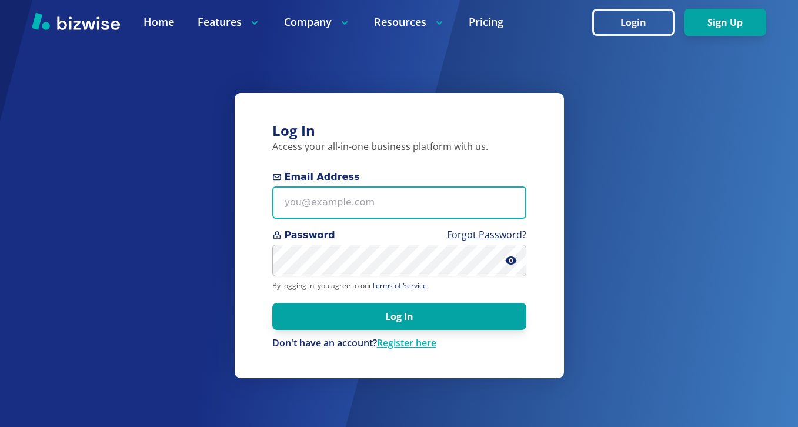
click at [447, 192] on input "Email Address" at bounding box center [399, 203] width 254 height 32
paste input "kennybanji22@gmail.com"
type input "kennybanji22@gmail.com"
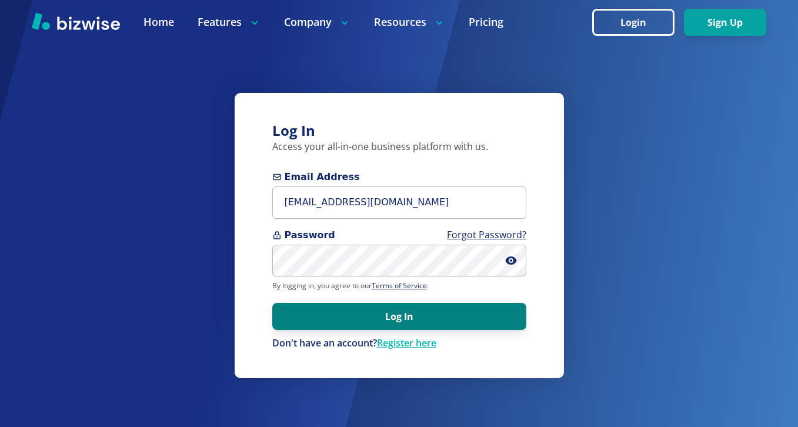
click at [412, 315] on button "Log In" at bounding box center [399, 316] width 254 height 27
